Goal: Task Accomplishment & Management: Manage account settings

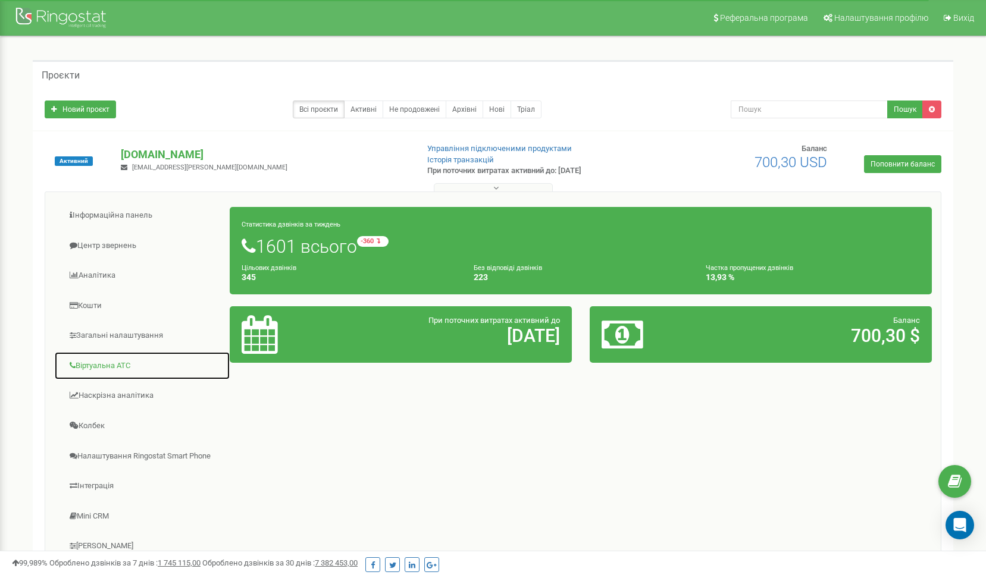
click at [111, 369] on link "Віртуальна АТС" at bounding box center [142, 366] width 176 height 29
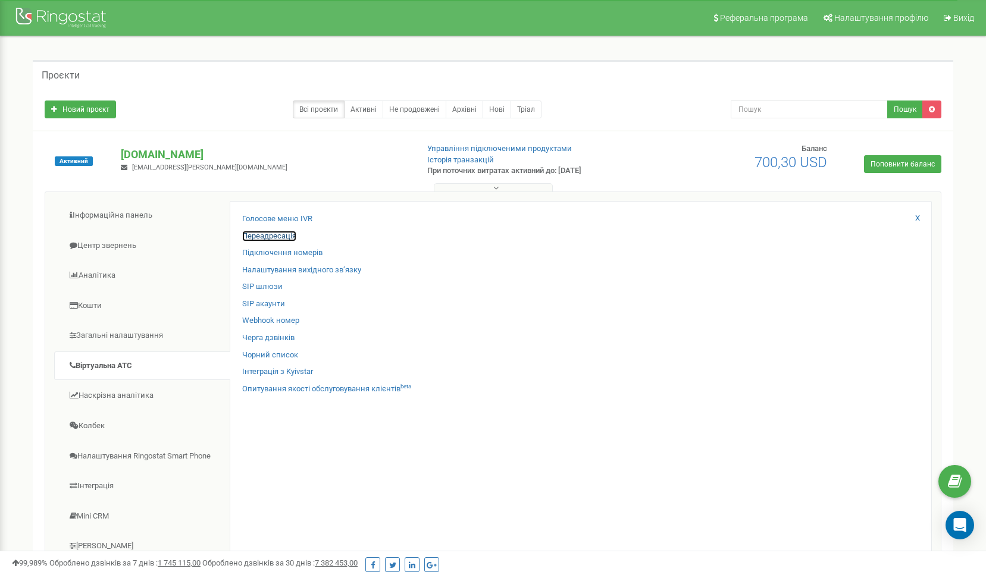
click at [268, 237] on link "Переадресація" at bounding box center [269, 236] width 54 height 11
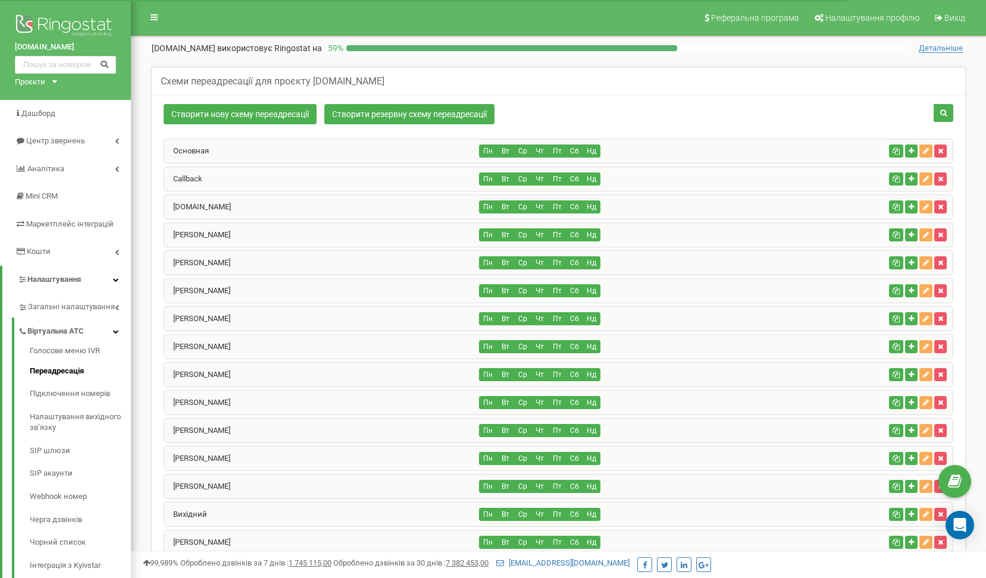
click at [237, 209] on div "[DOMAIN_NAME]" at bounding box center [321, 207] width 315 height 24
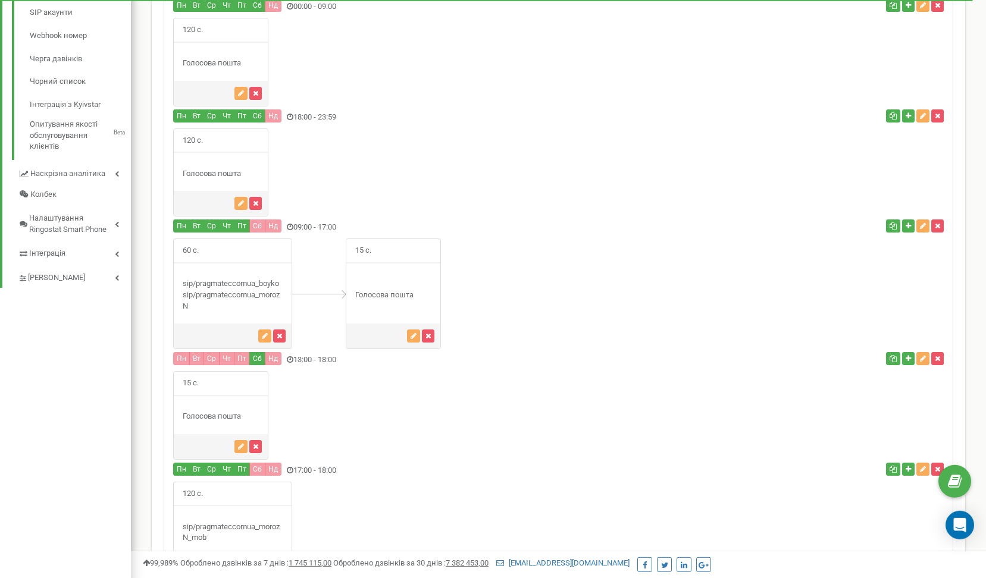
scroll to position [486, 0]
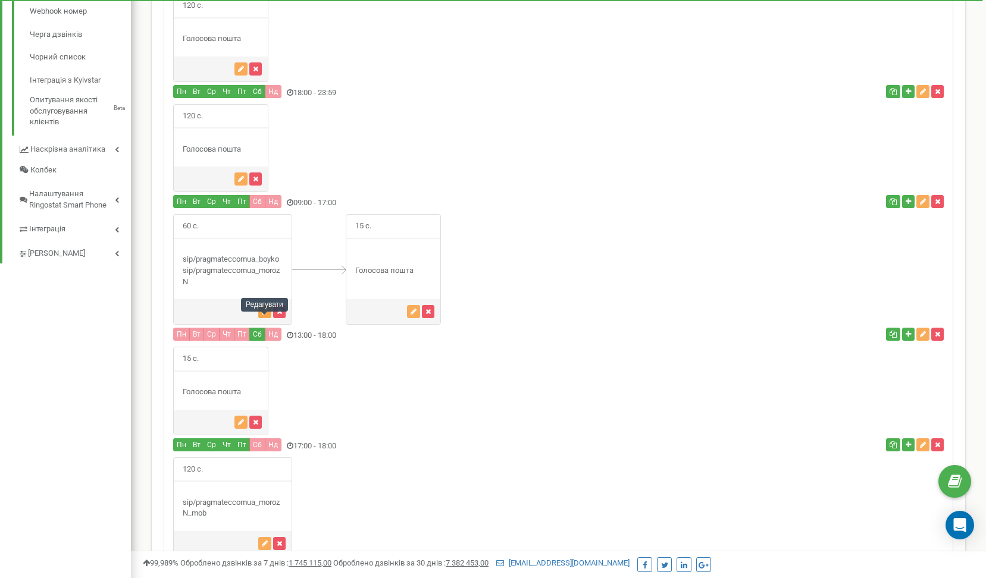
click at [264, 315] on icon "button" at bounding box center [265, 311] width 6 height 7
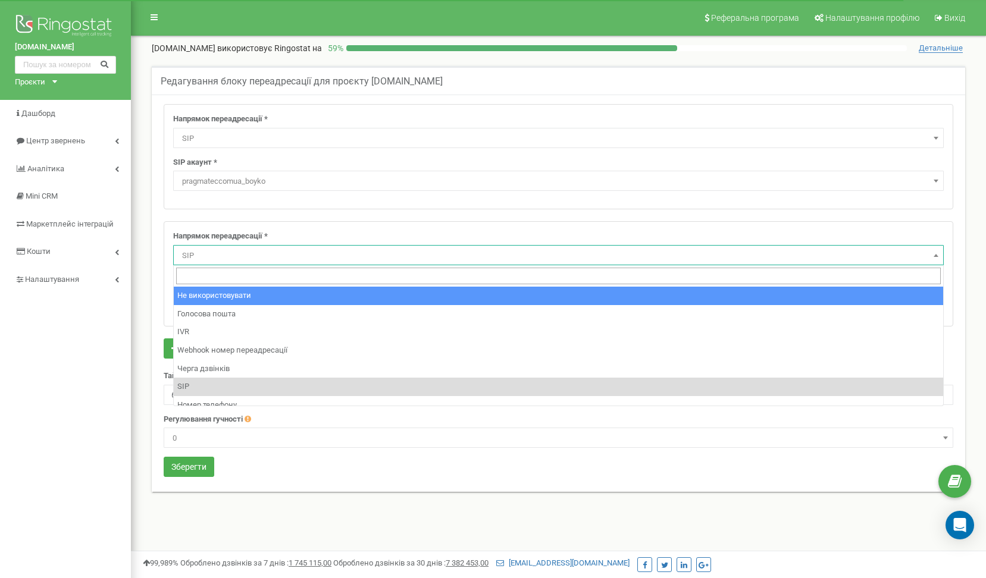
select select "SIP"
select select "pragmateccomua_morozN"
select select "pro"
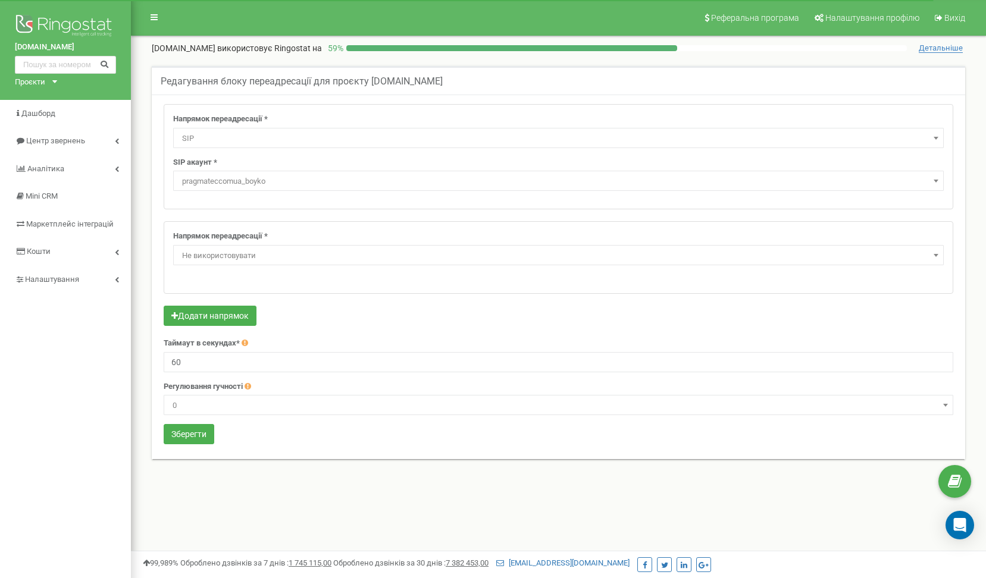
click at [330, 182] on span "pragmateccomua_boyko" at bounding box center [558, 181] width 762 height 17
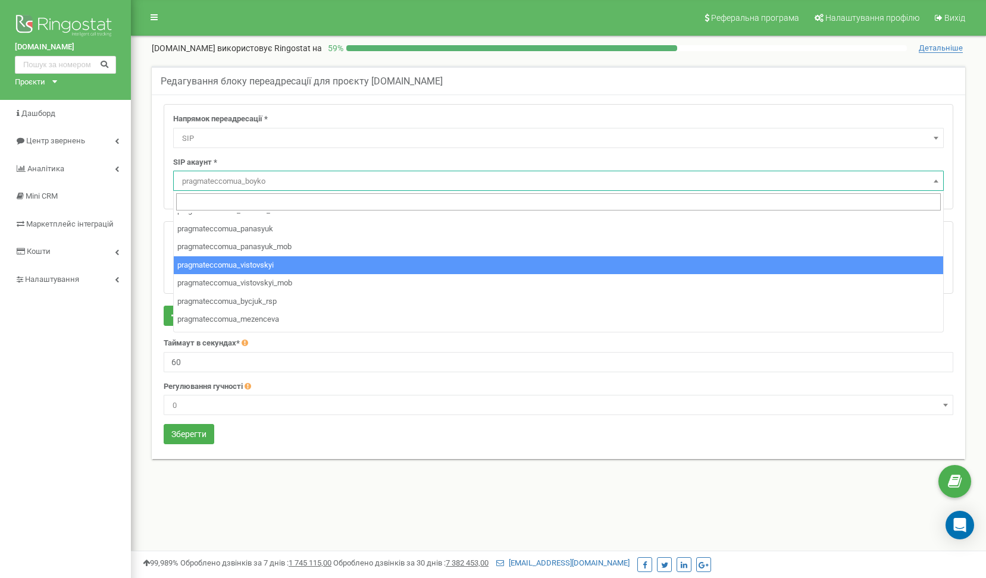
scroll to position [429, 0]
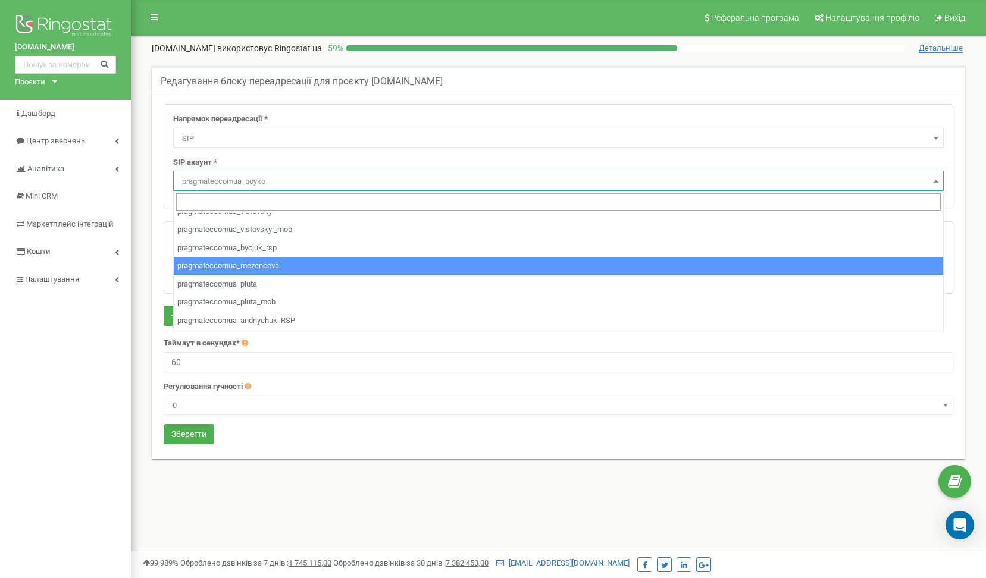
select select "pragmateccomua_mezenceva"
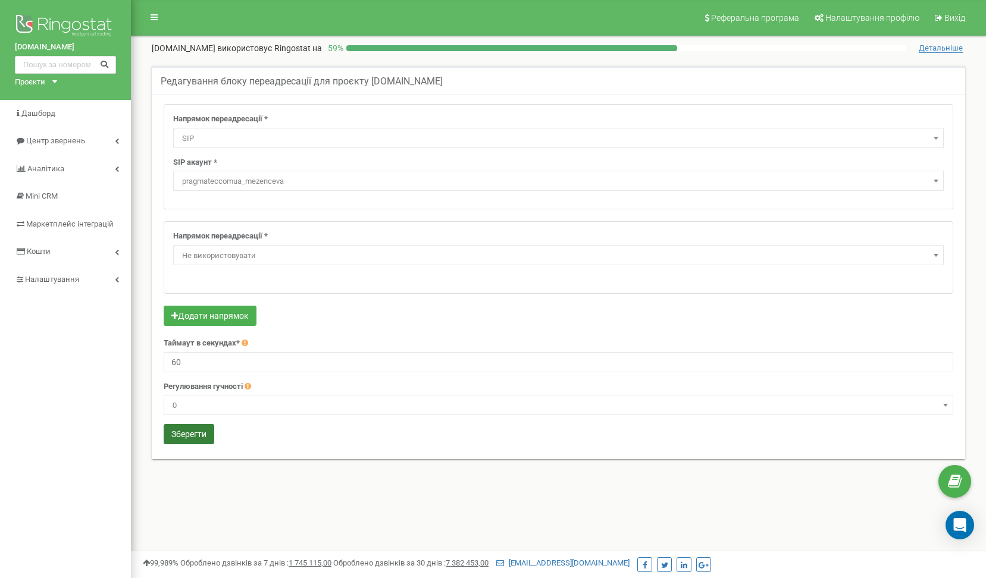
click at [199, 436] on button "Зберегти" at bounding box center [189, 434] width 51 height 20
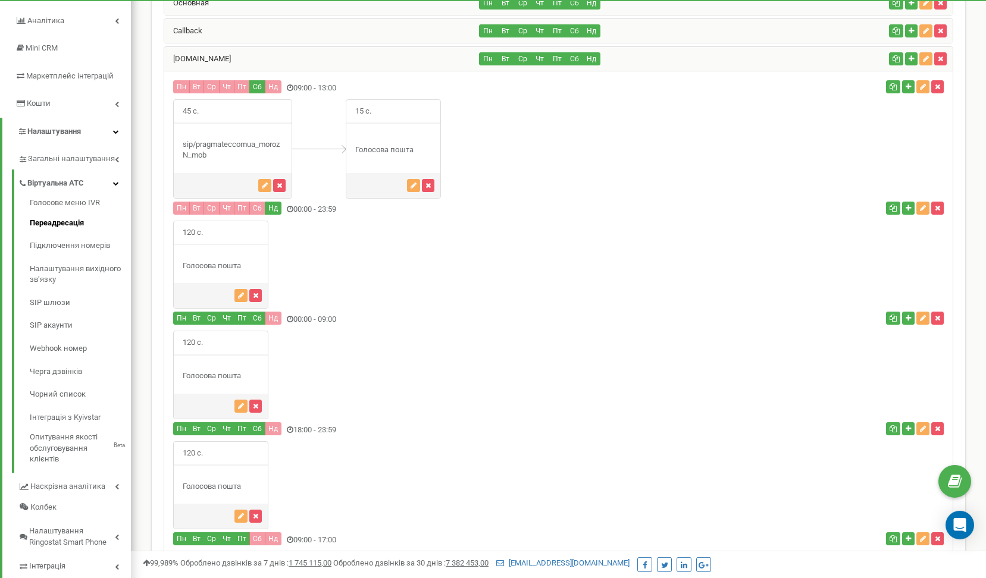
scroll to position [37, 0]
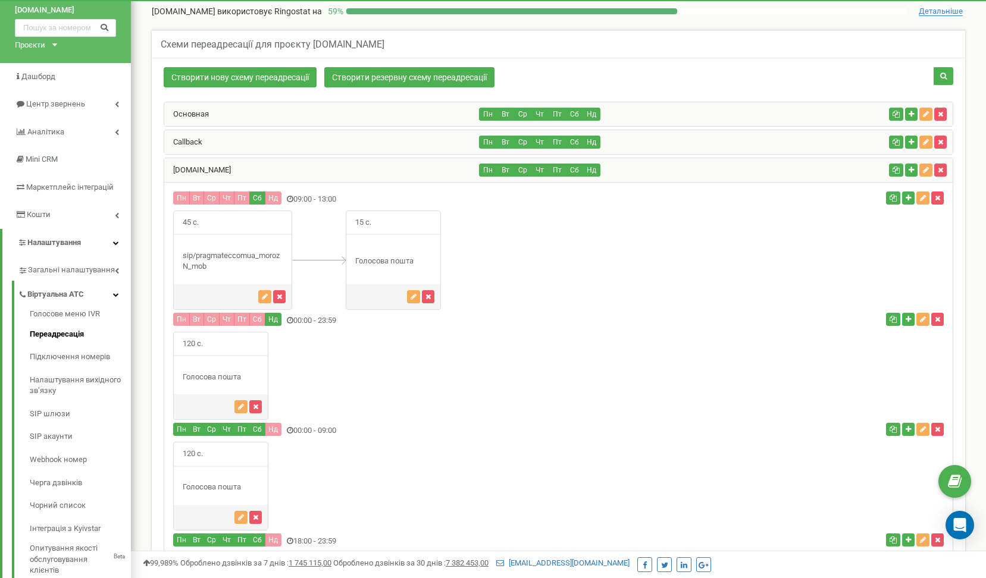
click at [302, 163] on div "pricep.com.ua" at bounding box center [321, 170] width 315 height 24
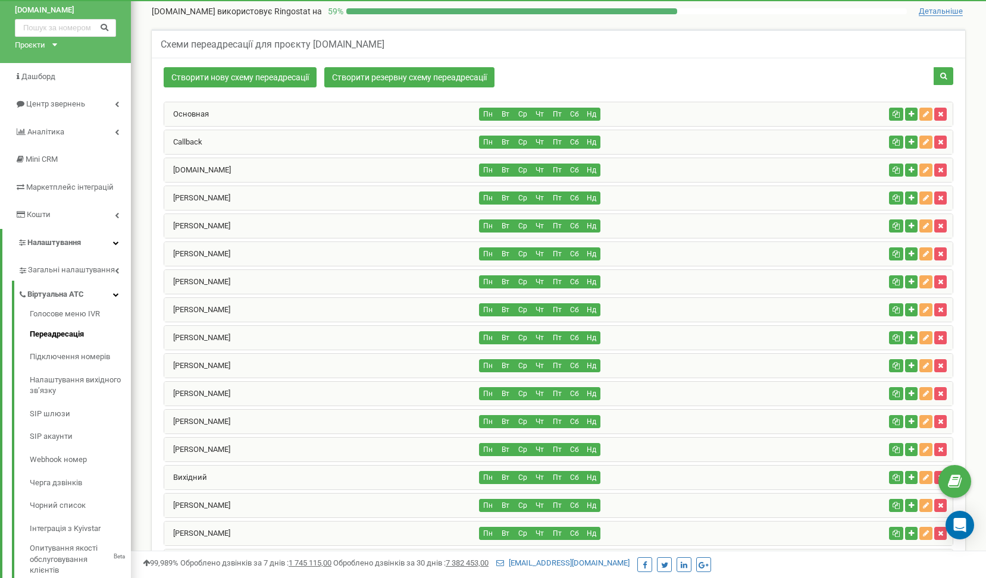
click at [282, 146] on div "Callback" at bounding box center [321, 142] width 315 height 24
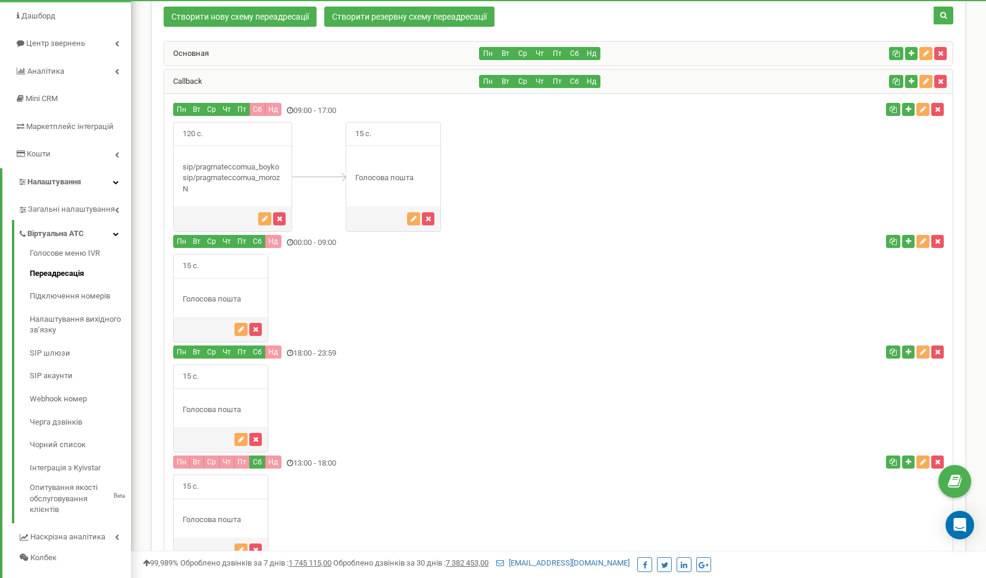
scroll to position [0, 0]
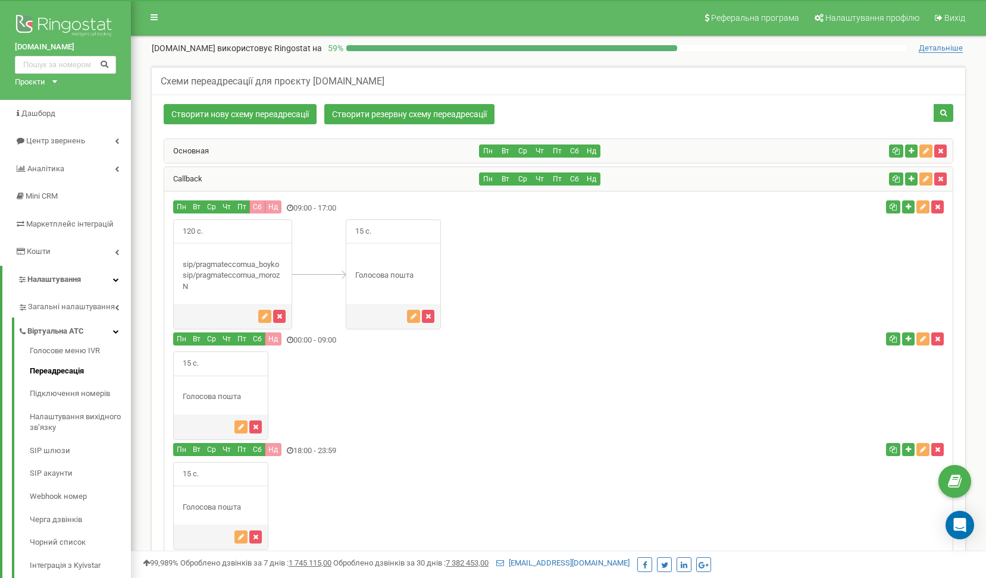
click at [302, 176] on div "Callback" at bounding box center [321, 179] width 315 height 24
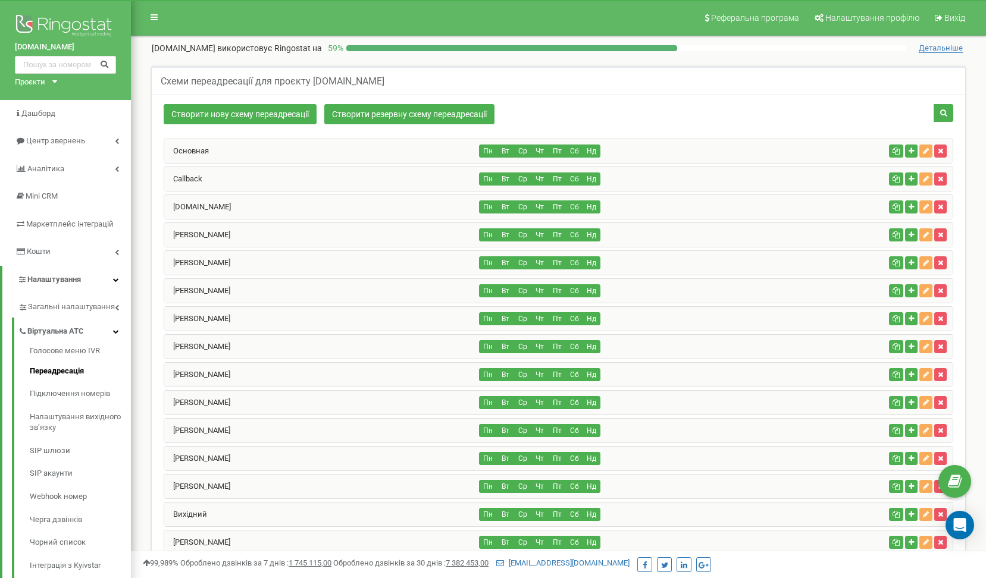
click at [298, 142] on div "Основная" at bounding box center [321, 151] width 315 height 24
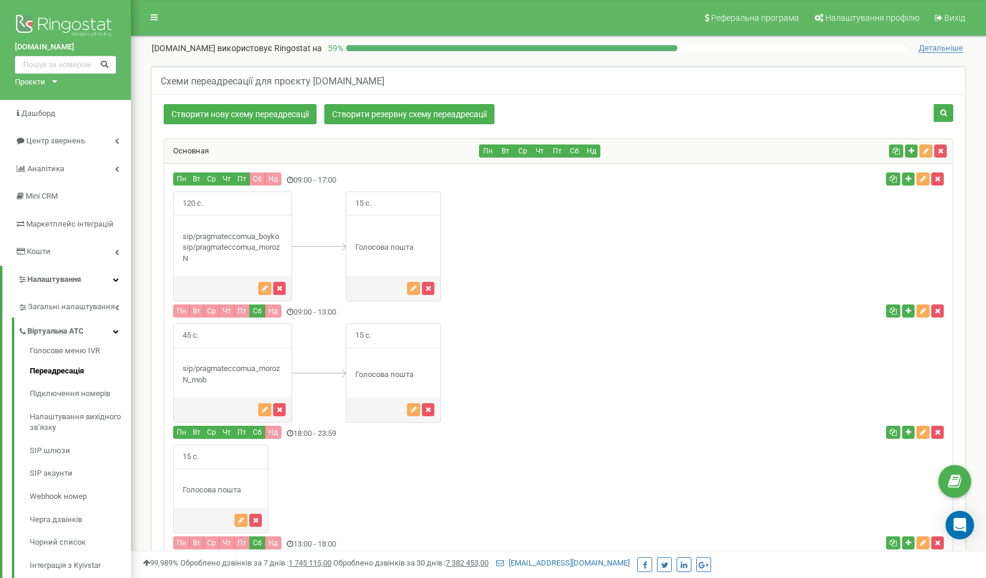
click at [329, 149] on div "Основная" at bounding box center [321, 151] width 315 height 24
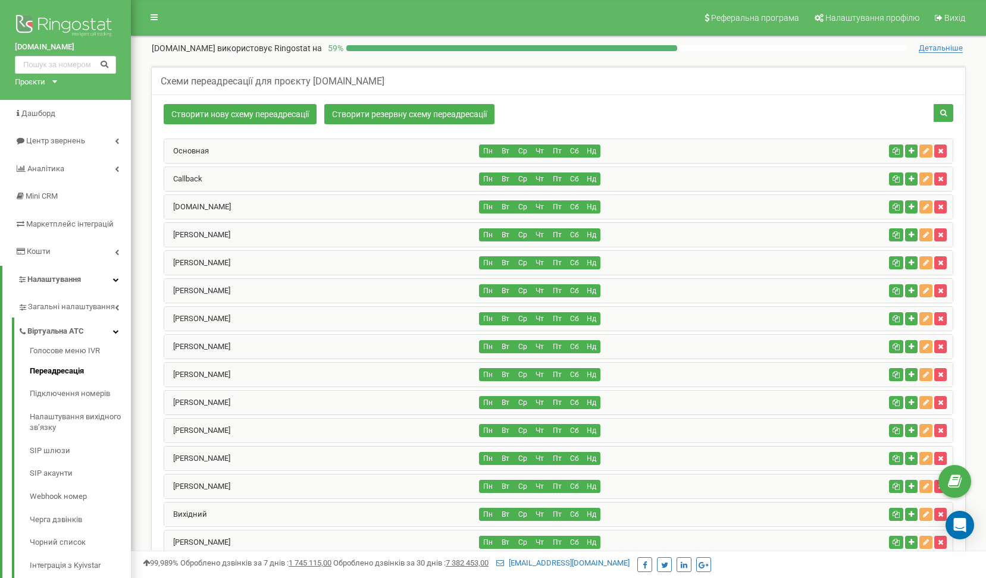
click at [329, 149] on div "Основная" at bounding box center [321, 151] width 315 height 24
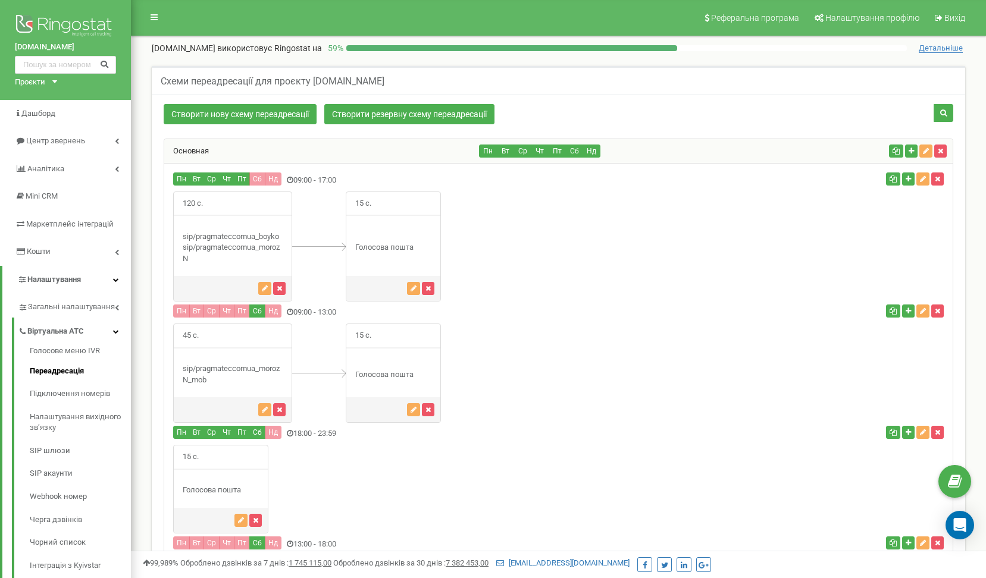
click at [329, 149] on div "Основная" at bounding box center [321, 151] width 315 height 24
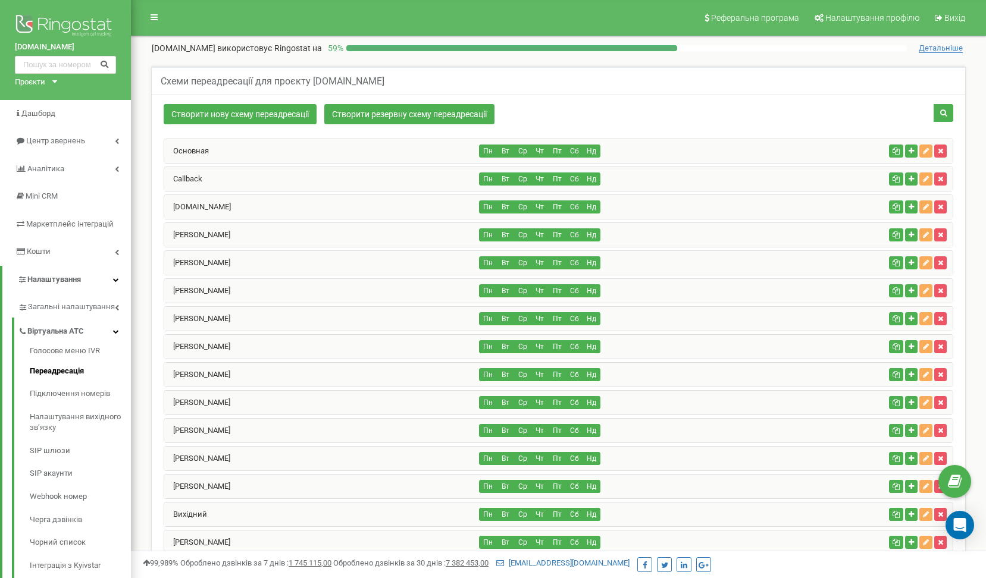
click at [334, 206] on div "[DOMAIN_NAME]" at bounding box center [321, 207] width 315 height 24
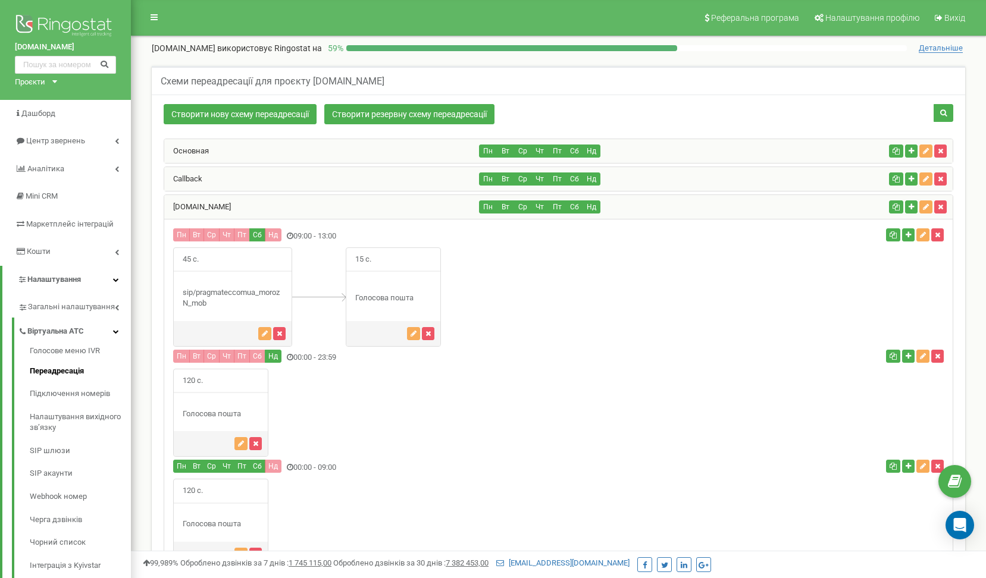
click at [251, 207] on div "[DOMAIN_NAME]" at bounding box center [321, 207] width 315 height 24
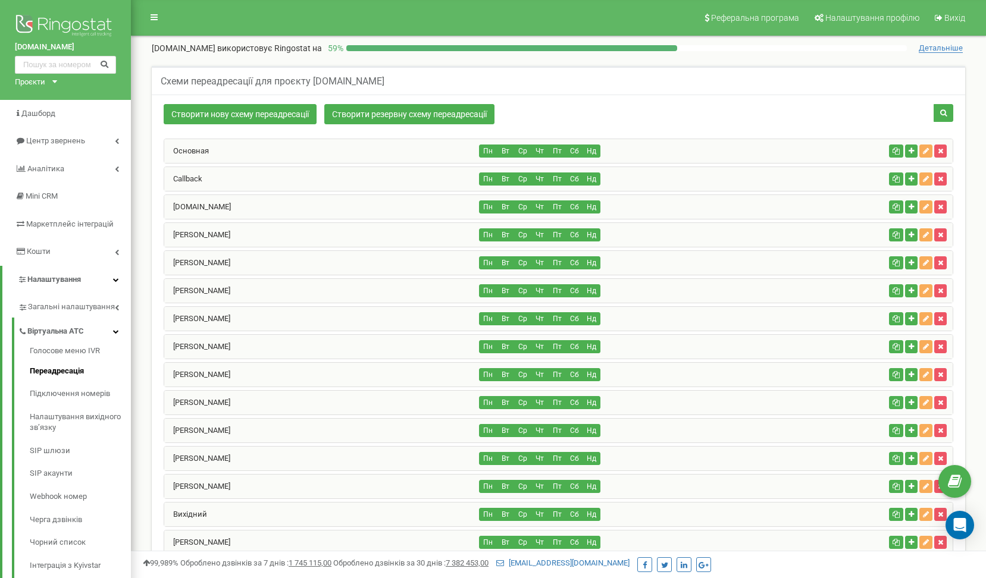
click at [274, 242] on div "[PERSON_NAME]" at bounding box center [321, 235] width 315 height 24
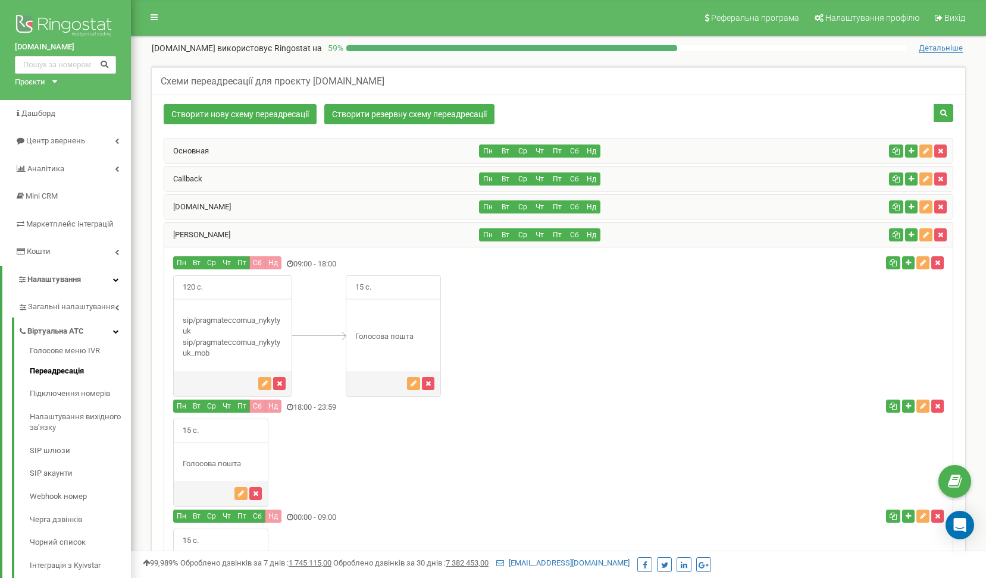
click at [273, 242] on div "[PERSON_NAME]" at bounding box center [321, 235] width 315 height 24
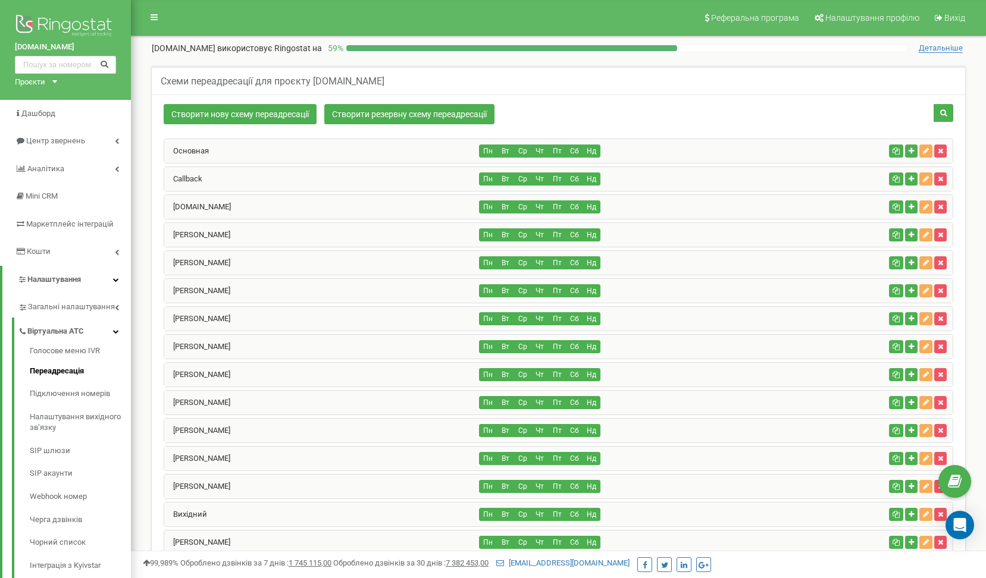
click at [273, 259] on div "[PERSON_NAME]" at bounding box center [321, 263] width 315 height 24
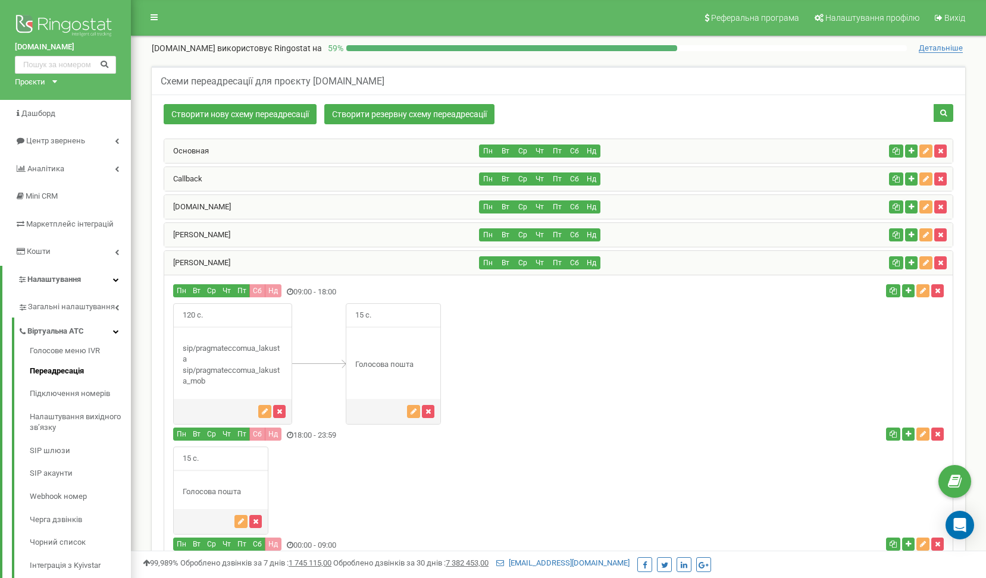
click at [273, 259] on div "[PERSON_NAME]" at bounding box center [321, 263] width 315 height 24
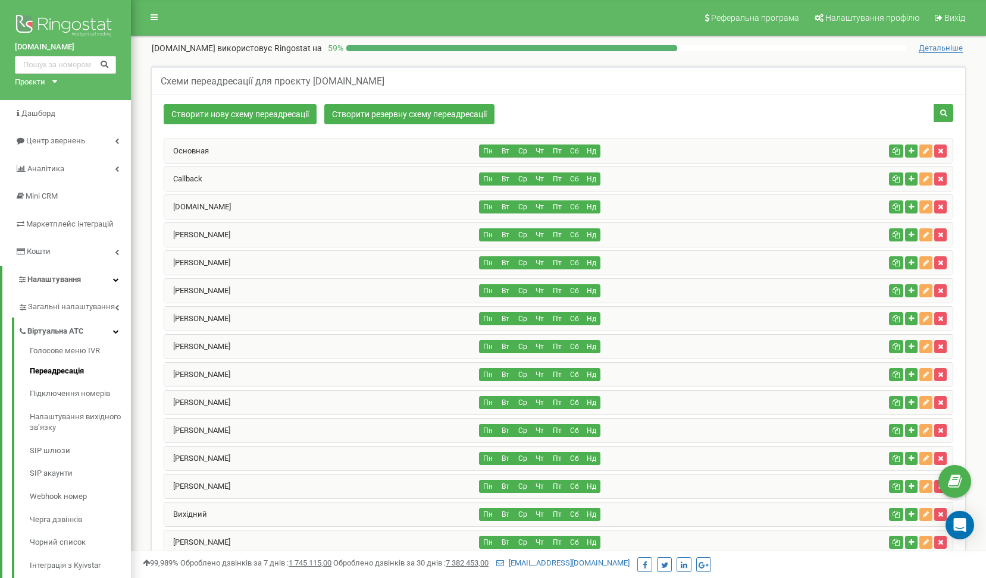
click at [281, 295] on div "[PERSON_NAME]" at bounding box center [321, 291] width 315 height 24
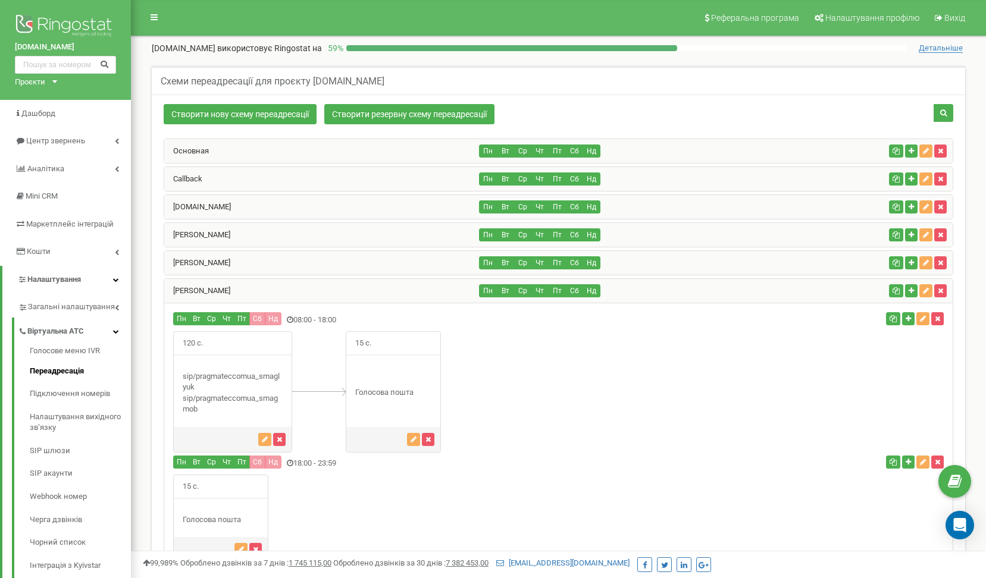
click at [281, 295] on div "[PERSON_NAME]" at bounding box center [321, 291] width 315 height 24
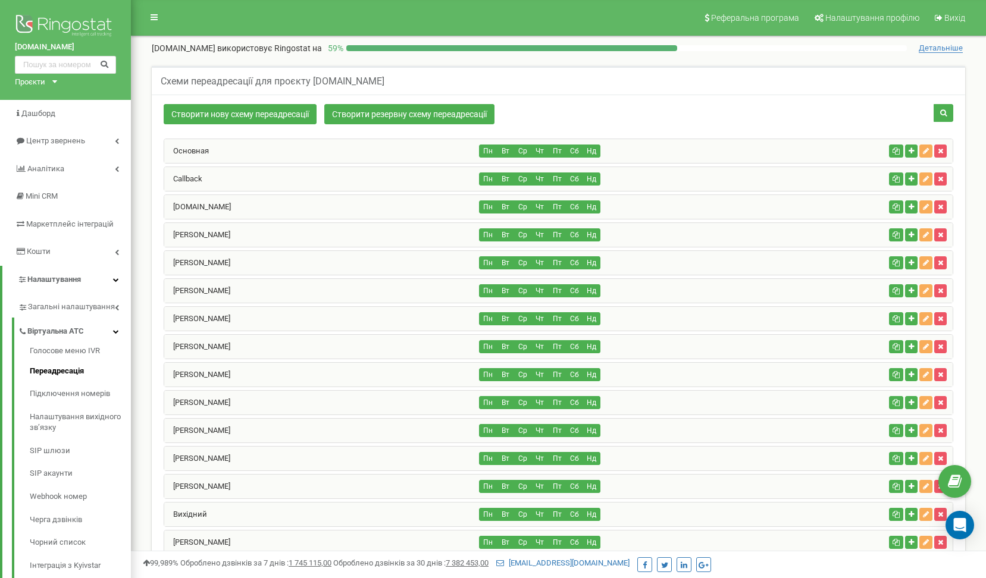
click at [286, 313] on div "[PERSON_NAME]" at bounding box center [321, 319] width 315 height 24
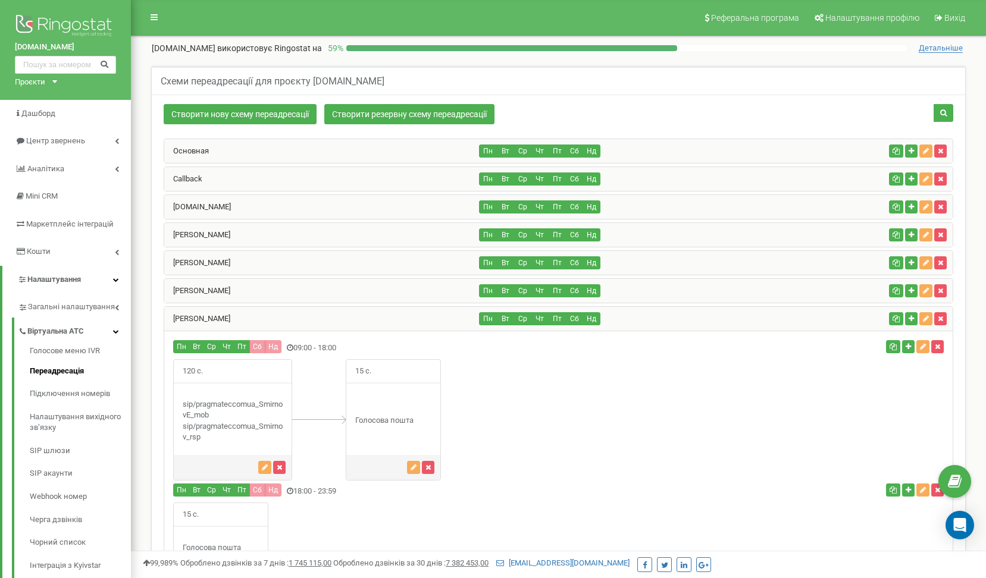
click at [286, 313] on div "[PERSON_NAME]" at bounding box center [321, 319] width 315 height 24
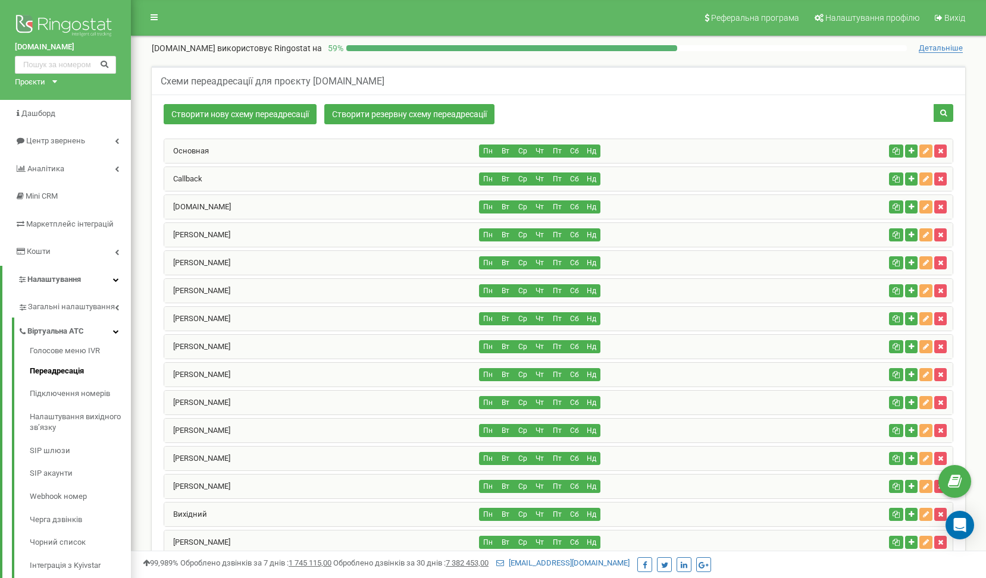
click at [284, 352] on div "[PERSON_NAME]" at bounding box center [321, 347] width 315 height 24
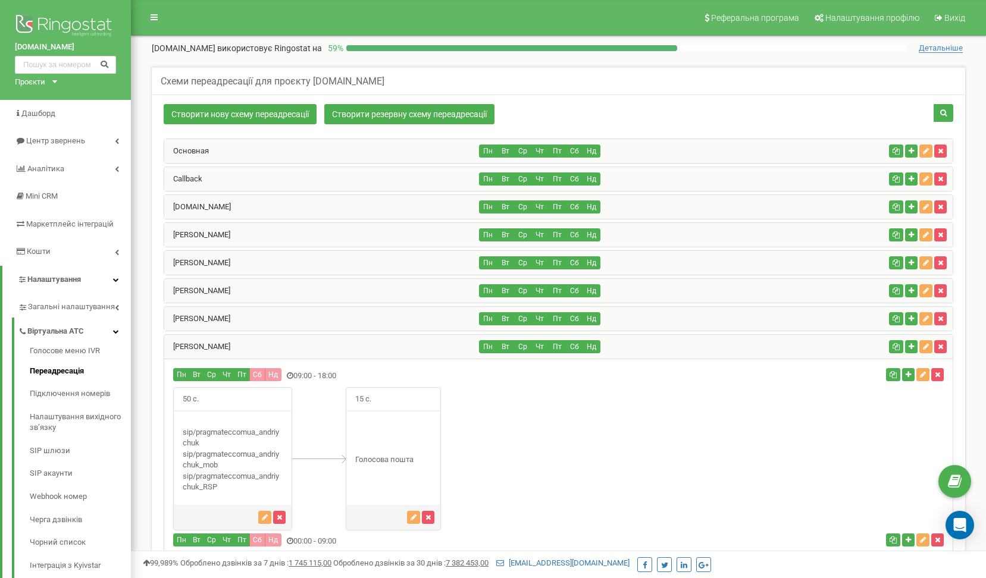
click at [284, 352] on div "[PERSON_NAME]" at bounding box center [321, 347] width 315 height 24
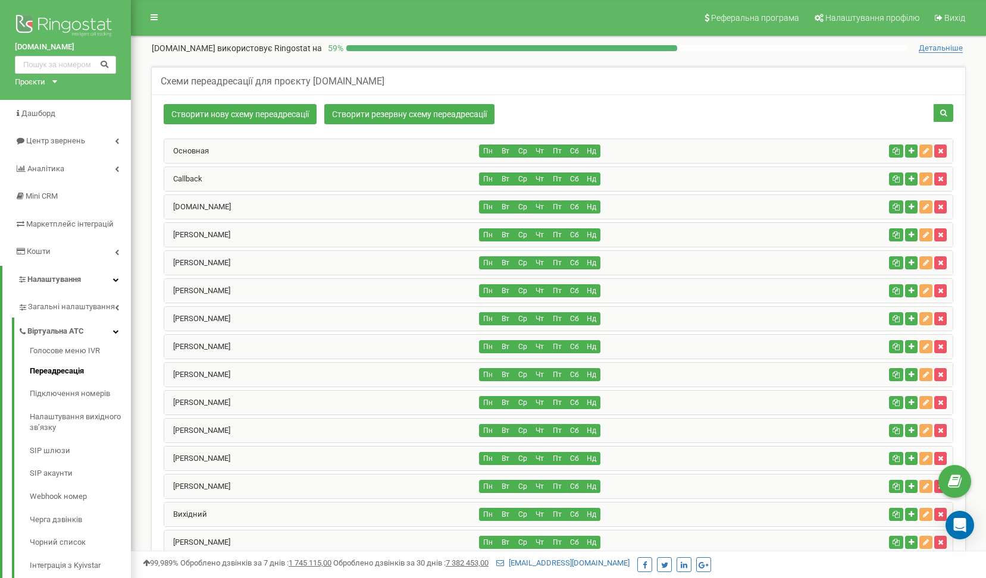
click at [283, 376] on div "[PERSON_NAME]" at bounding box center [321, 375] width 315 height 24
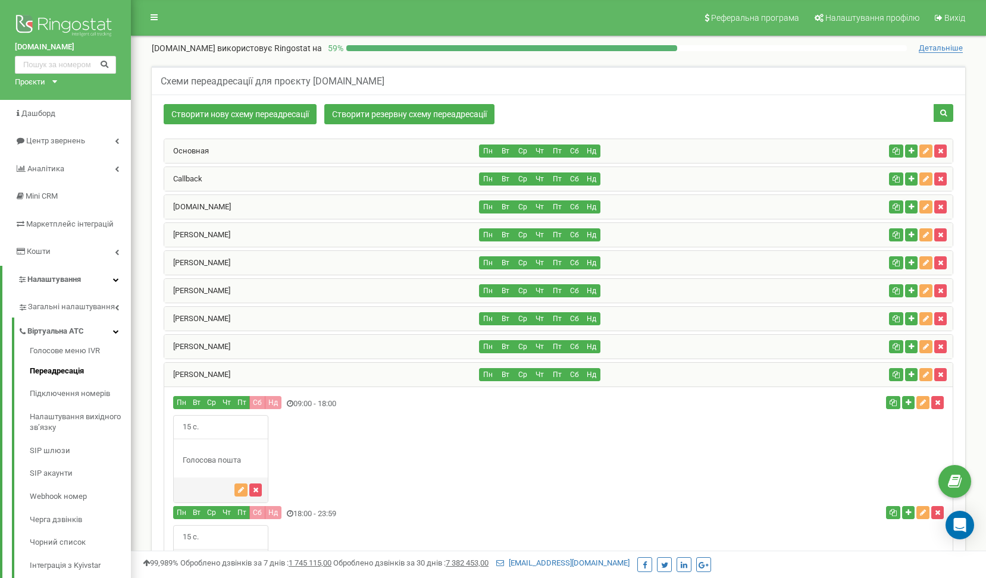
click at [283, 376] on div "[PERSON_NAME]" at bounding box center [321, 375] width 315 height 24
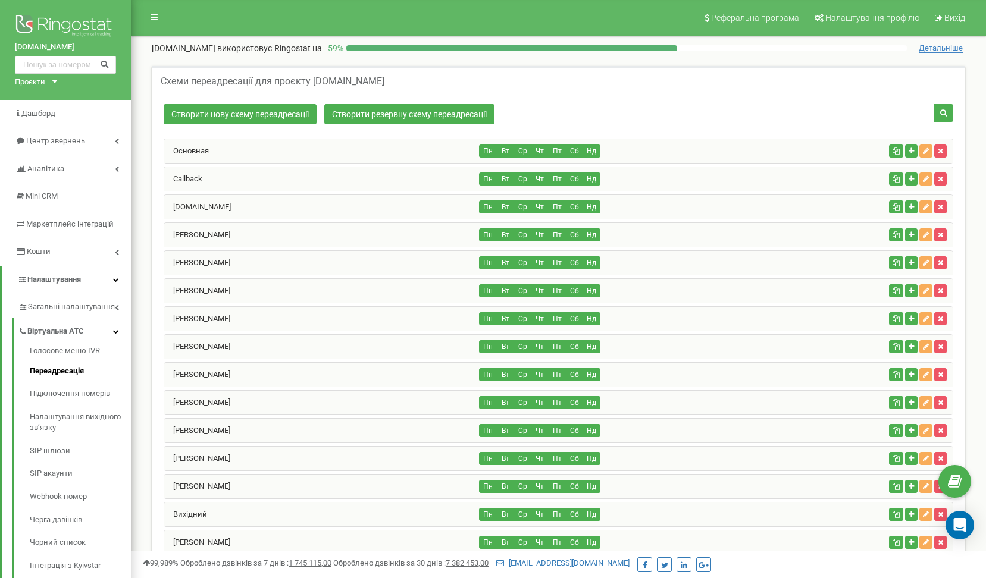
click at [274, 405] on div "[PERSON_NAME]" at bounding box center [321, 403] width 315 height 24
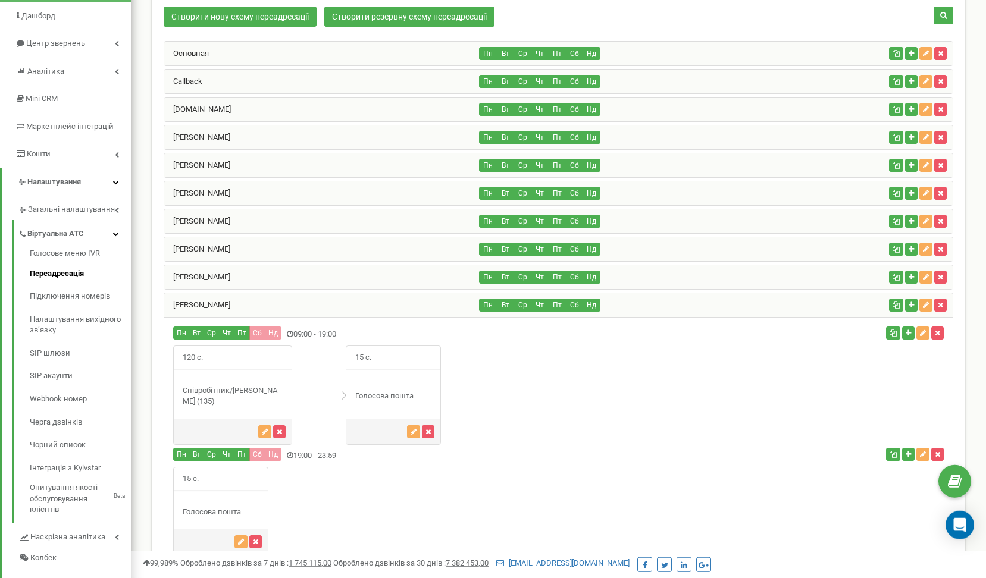
scroll to position [121, 0]
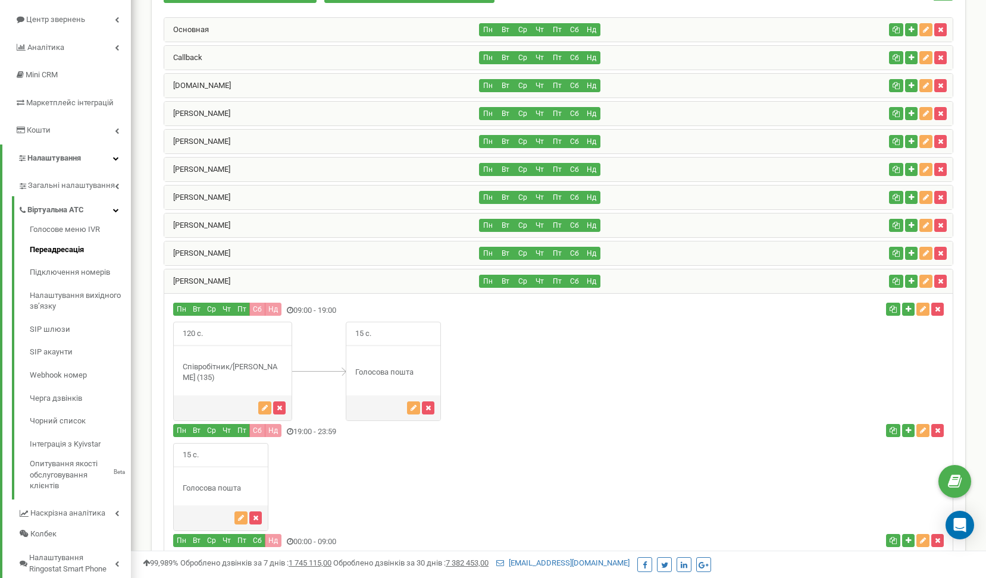
click at [367, 286] on div "[PERSON_NAME]" at bounding box center [321, 282] width 315 height 24
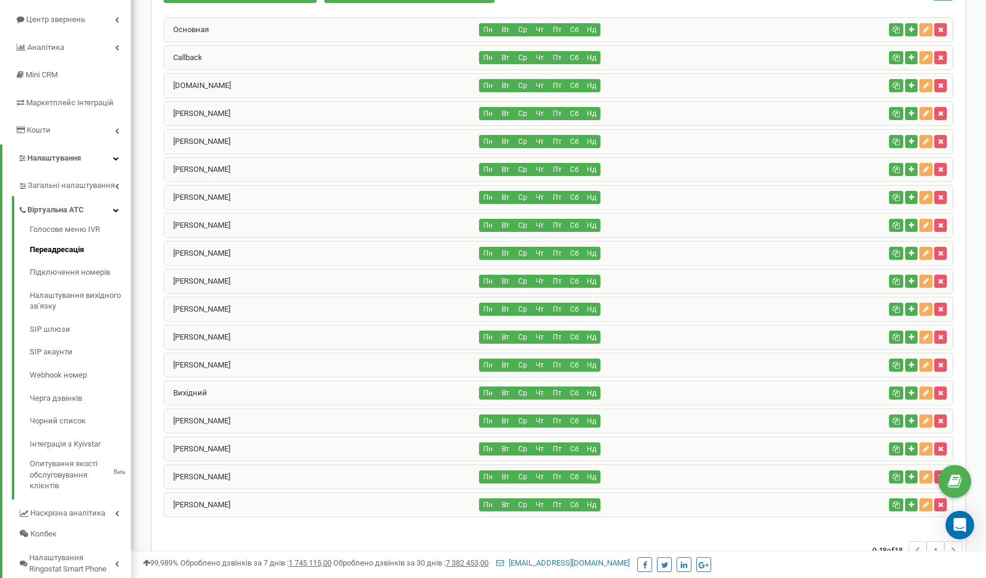
click at [287, 310] on div "[PERSON_NAME]" at bounding box center [321, 310] width 315 height 24
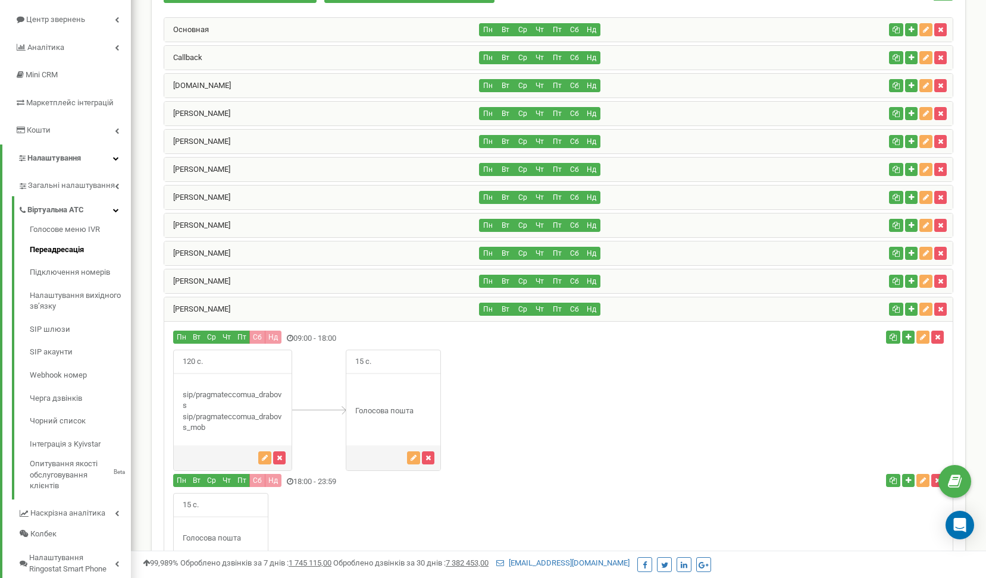
click at [287, 310] on div "[PERSON_NAME]" at bounding box center [321, 310] width 315 height 24
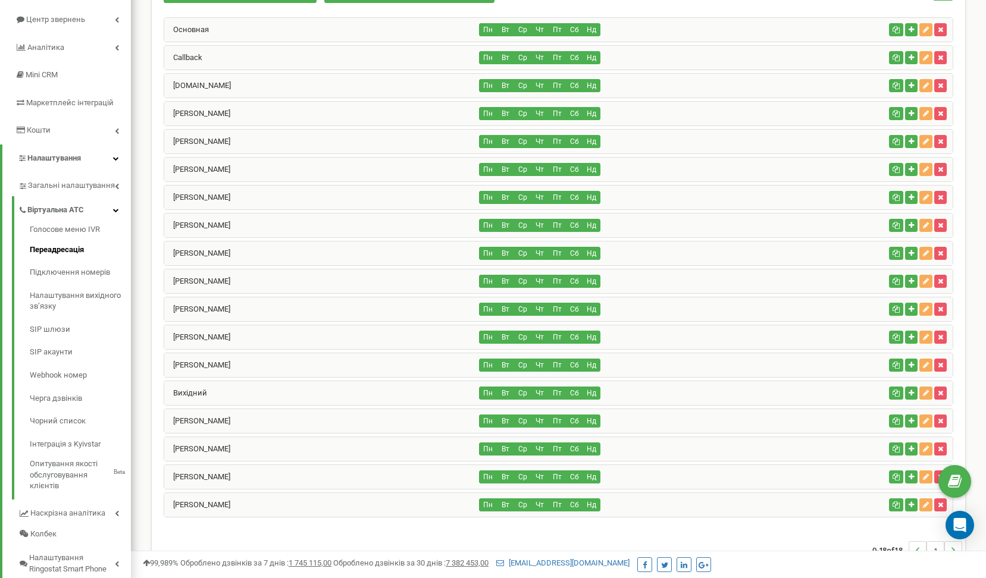
click at [299, 339] on div "[PERSON_NAME]" at bounding box center [321, 338] width 315 height 24
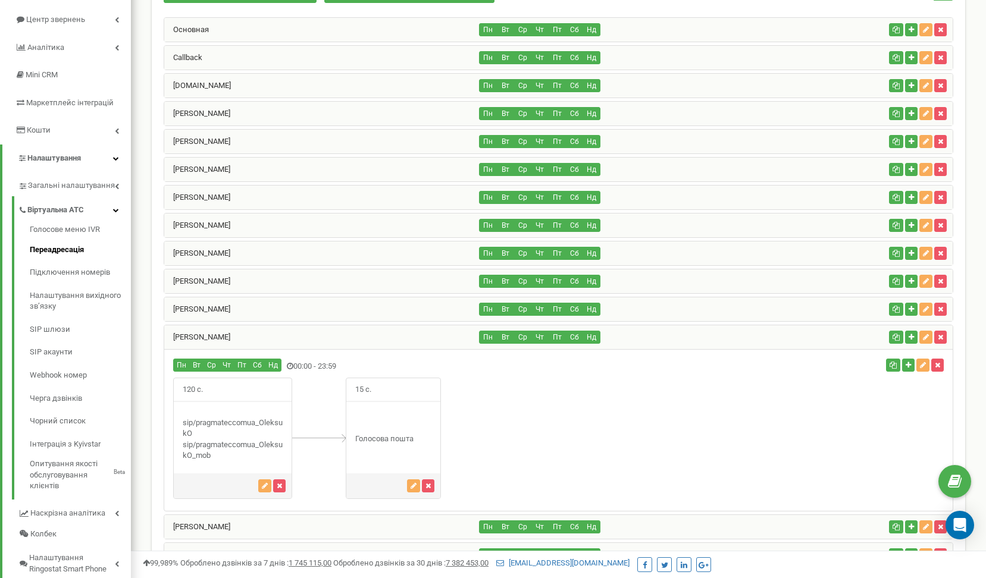
click at [299, 339] on div "[PERSON_NAME]" at bounding box center [321, 338] width 315 height 24
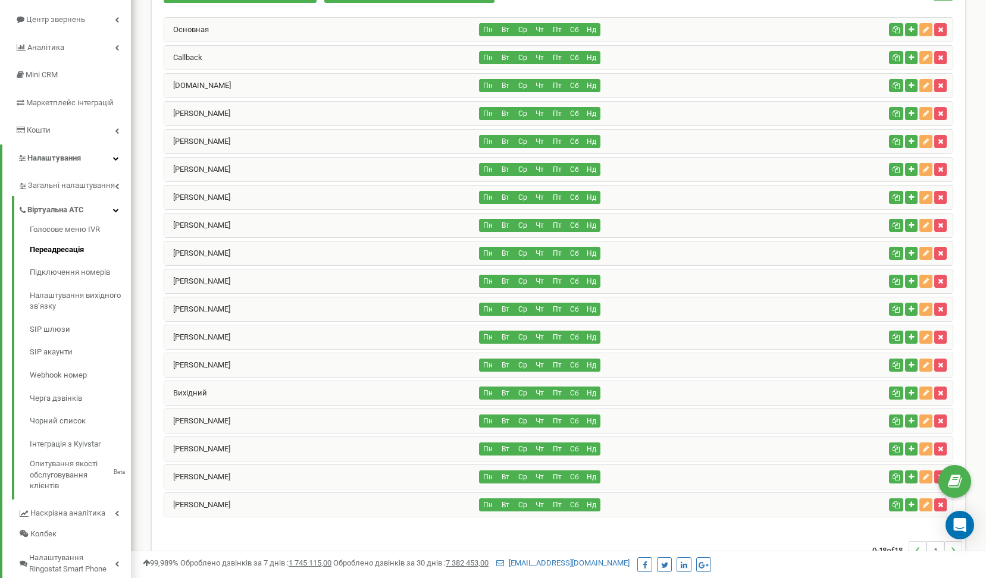
click at [309, 367] on div "[PERSON_NAME]" at bounding box center [321, 366] width 315 height 24
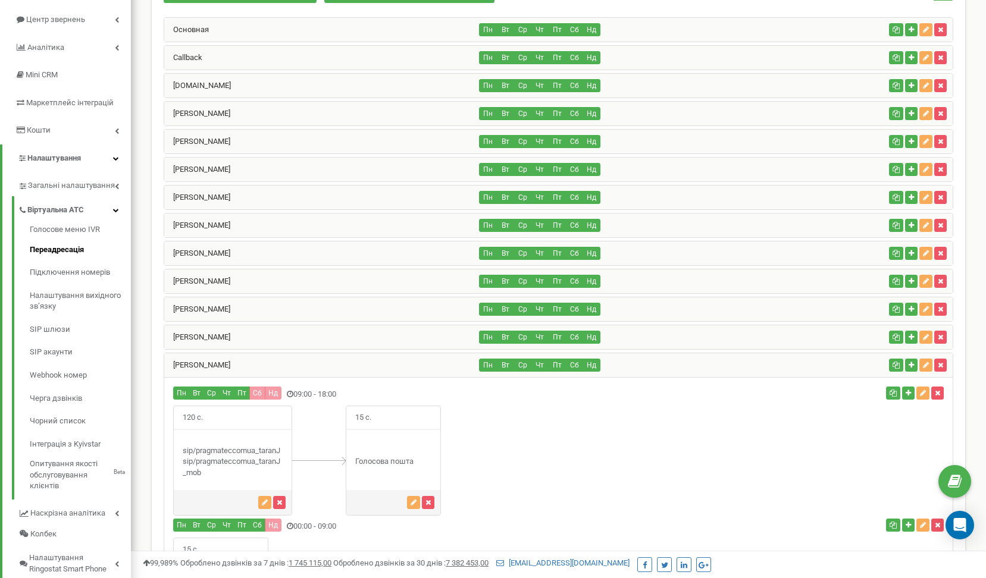
click at [309, 367] on div "[PERSON_NAME]" at bounding box center [321, 366] width 315 height 24
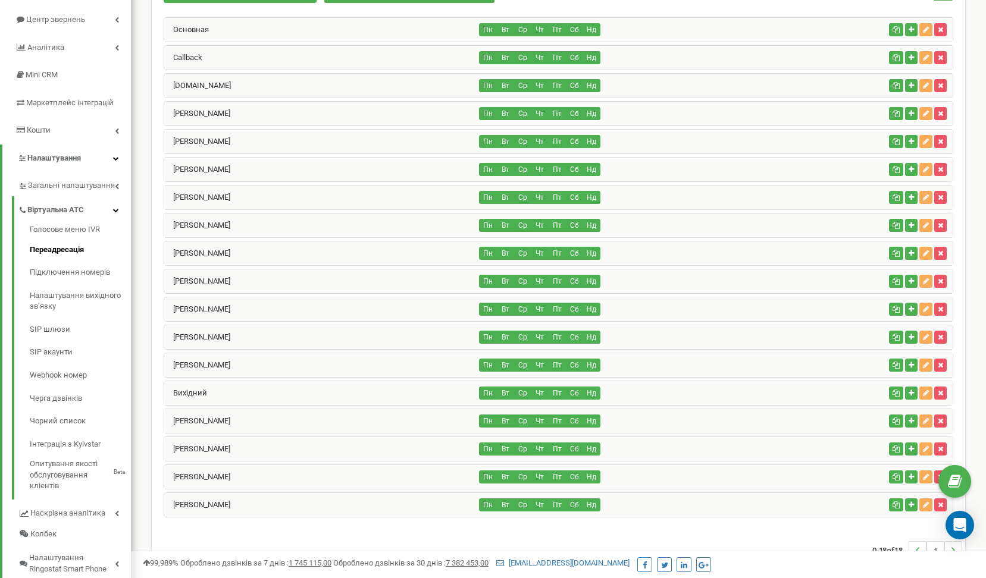
click at [312, 421] on div "[PERSON_NAME]" at bounding box center [321, 421] width 315 height 24
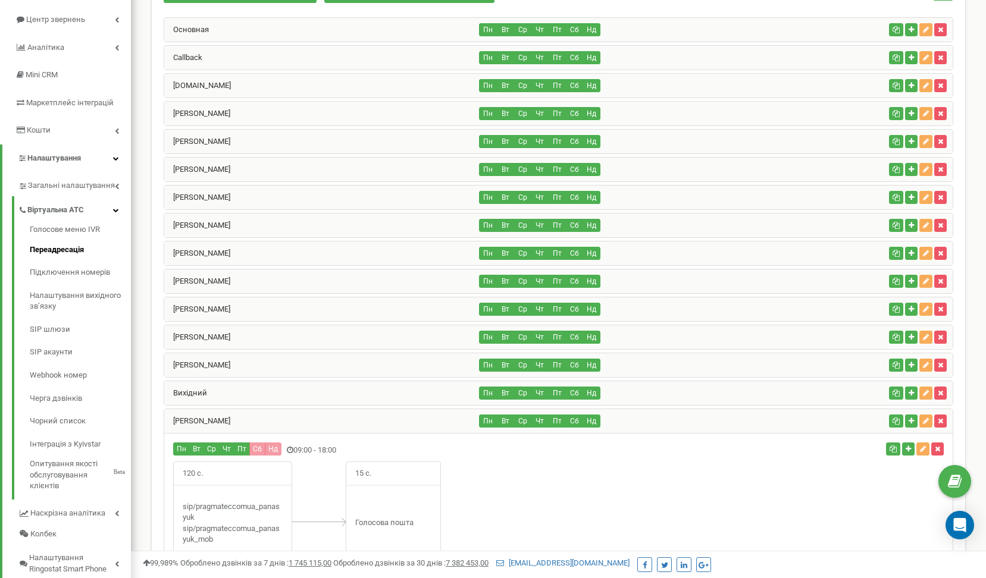
click at [312, 421] on div "[PERSON_NAME]" at bounding box center [321, 421] width 315 height 24
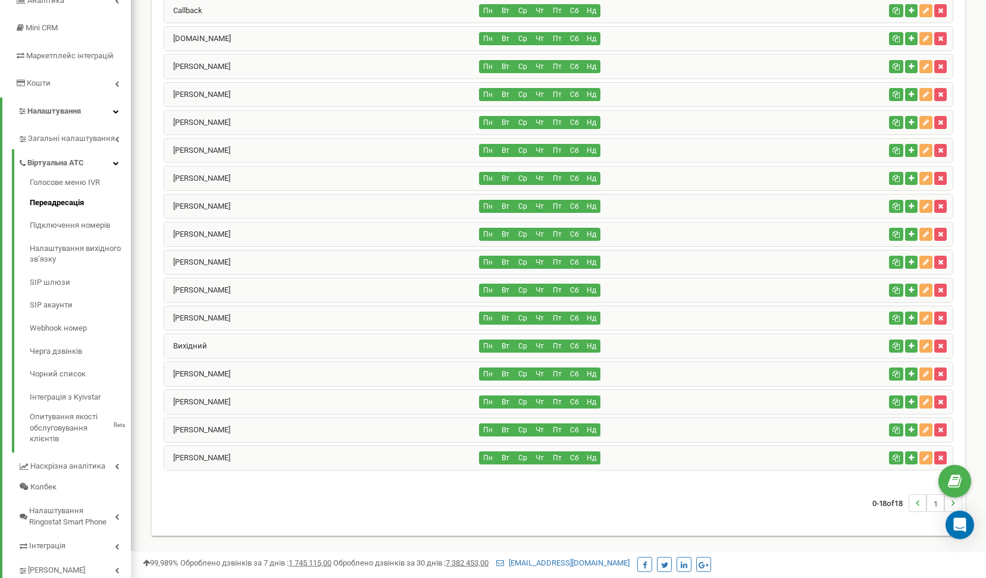
scroll to position [182, 0]
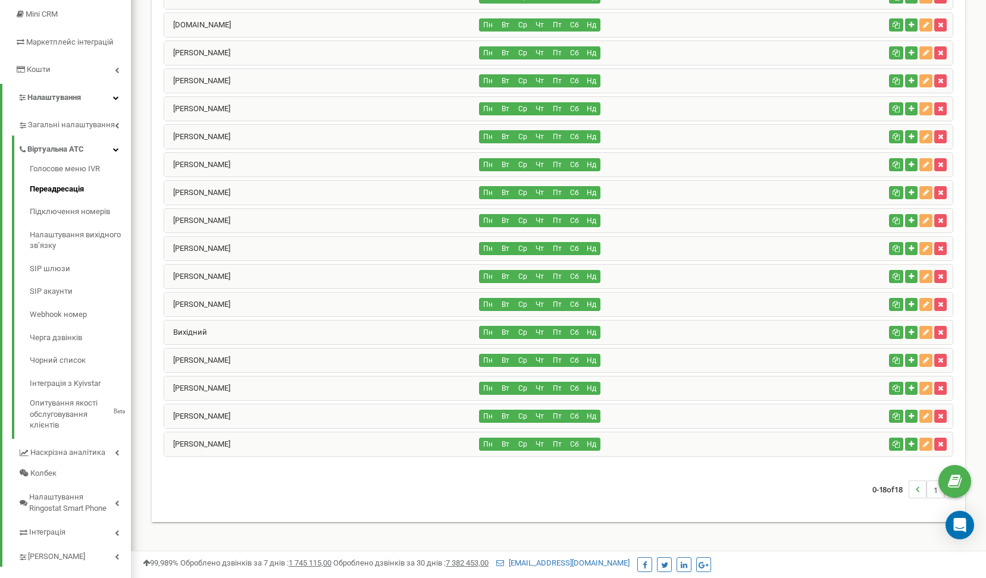
click at [305, 382] on div "[PERSON_NAME]" at bounding box center [321, 389] width 315 height 24
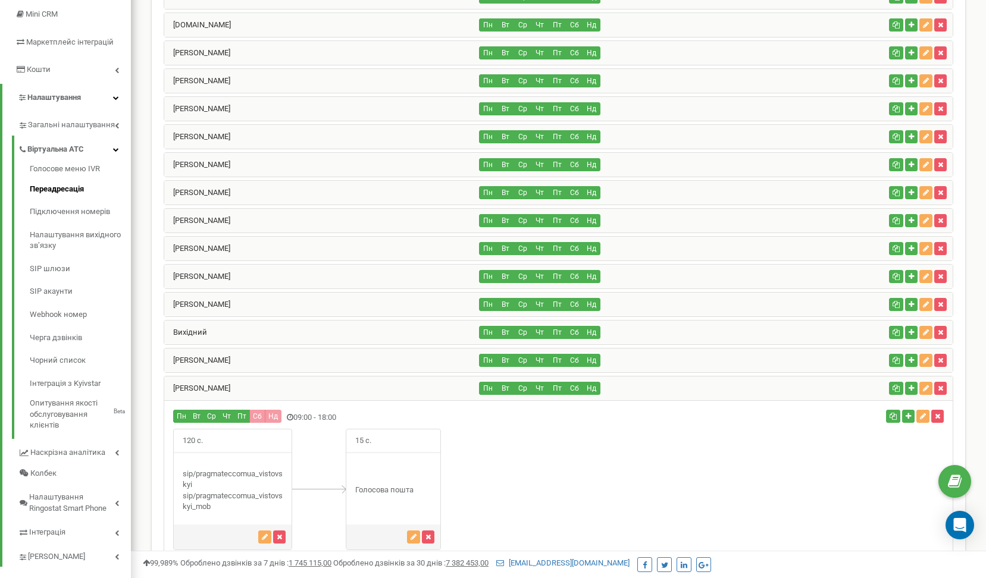
click at [305, 382] on div "[PERSON_NAME]" at bounding box center [321, 389] width 315 height 24
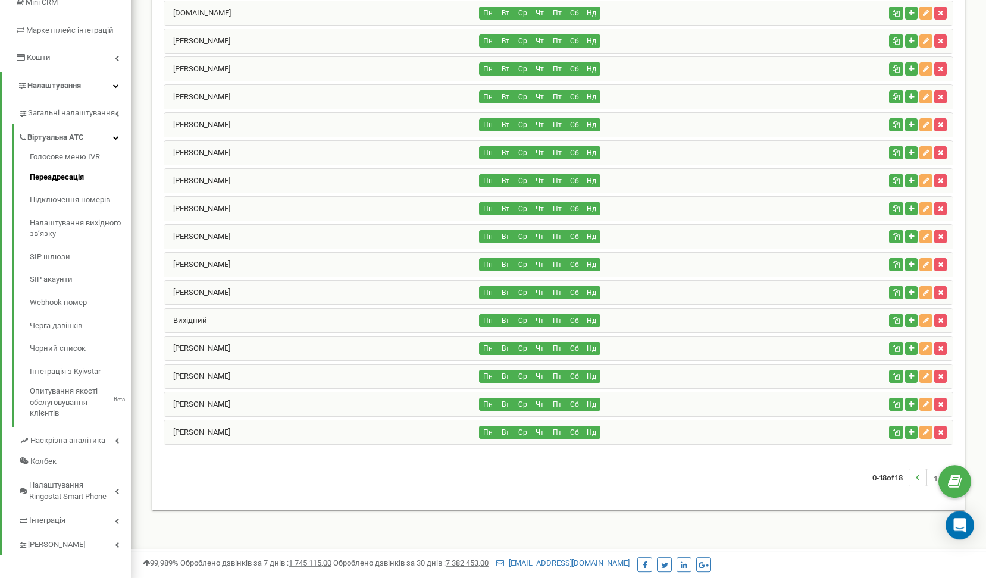
scroll to position [201, 0]
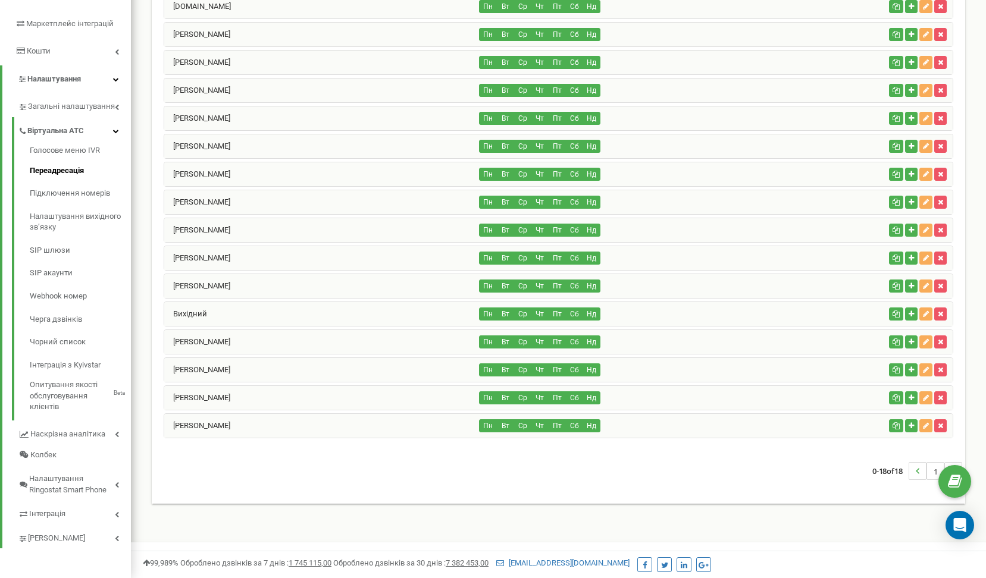
click at [305, 386] on div "Плюта Павло Пн Вт Ср Чт Пт Сб Нд" at bounding box center [559, 398] width 790 height 25
click at [307, 405] on div "[PERSON_NAME]" at bounding box center [321, 398] width 315 height 24
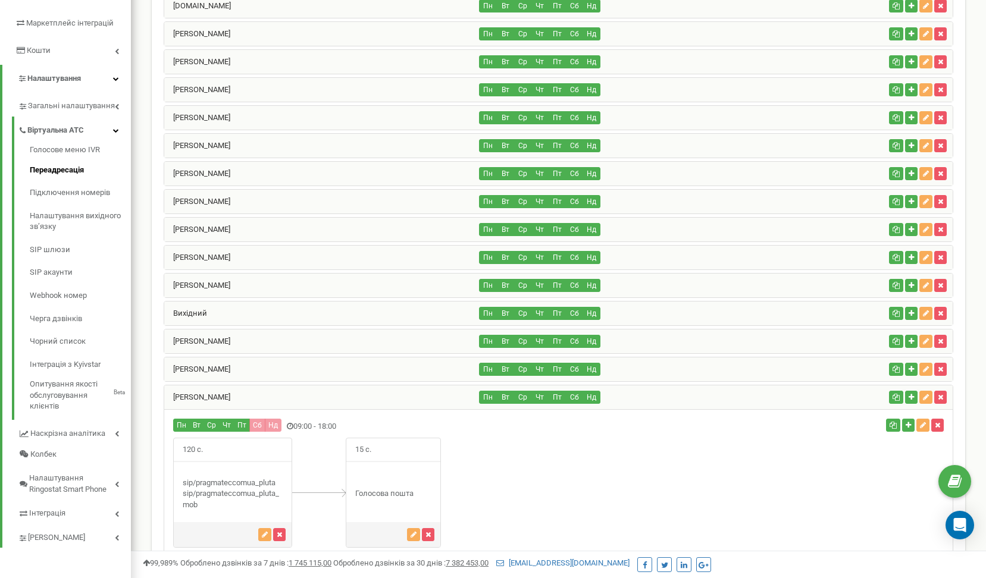
click at [314, 395] on div "[PERSON_NAME]" at bounding box center [321, 398] width 315 height 24
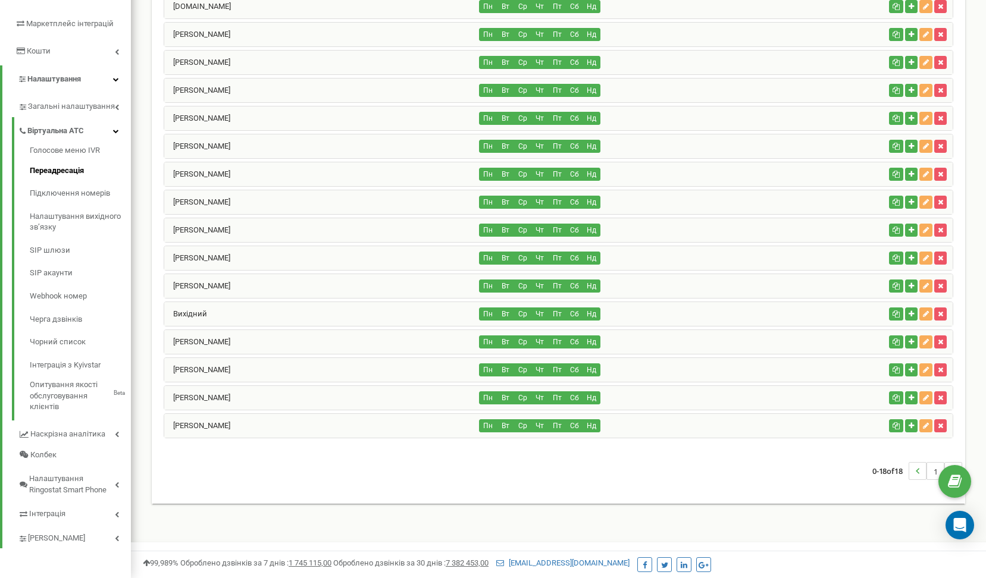
click at [314, 423] on div "[PERSON_NAME]" at bounding box center [321, 426] width 315 height 24
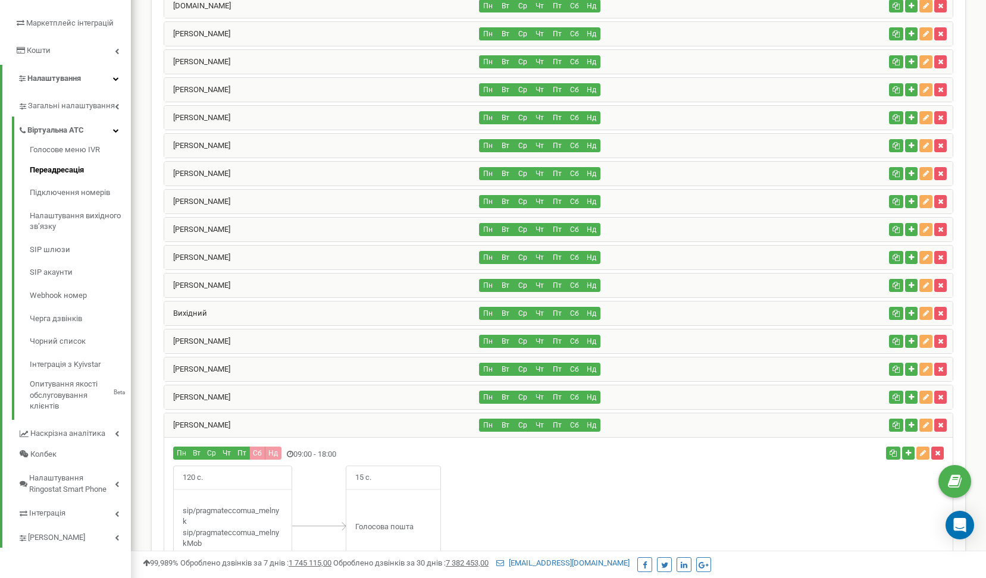
click at [314, 423] on div "[PERSON_NAME]" at bounding box center [321, 426] width 315 height 24
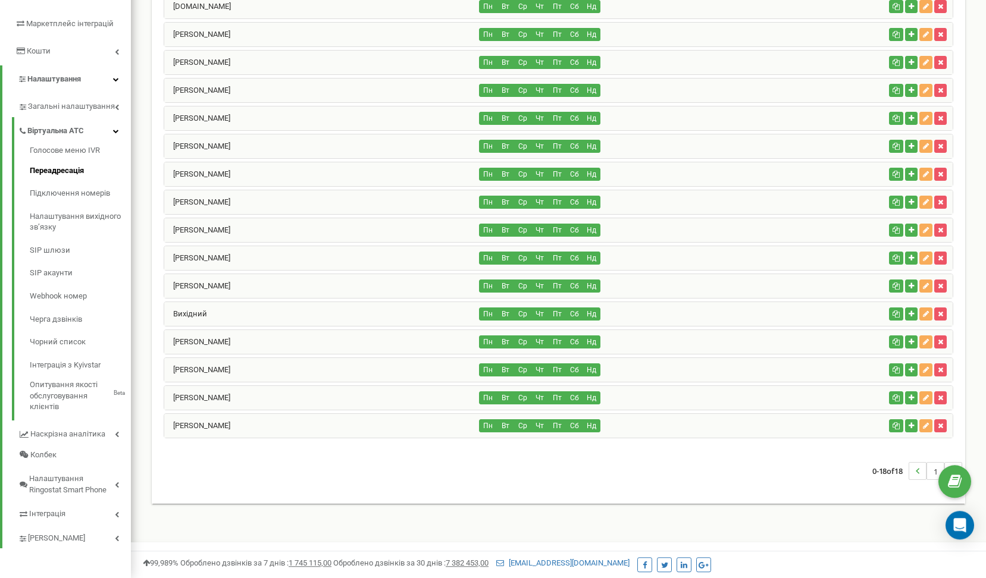
scroll to position [0, 0]
